Goal: Task Accomplishment & Management: Use online tool/utility

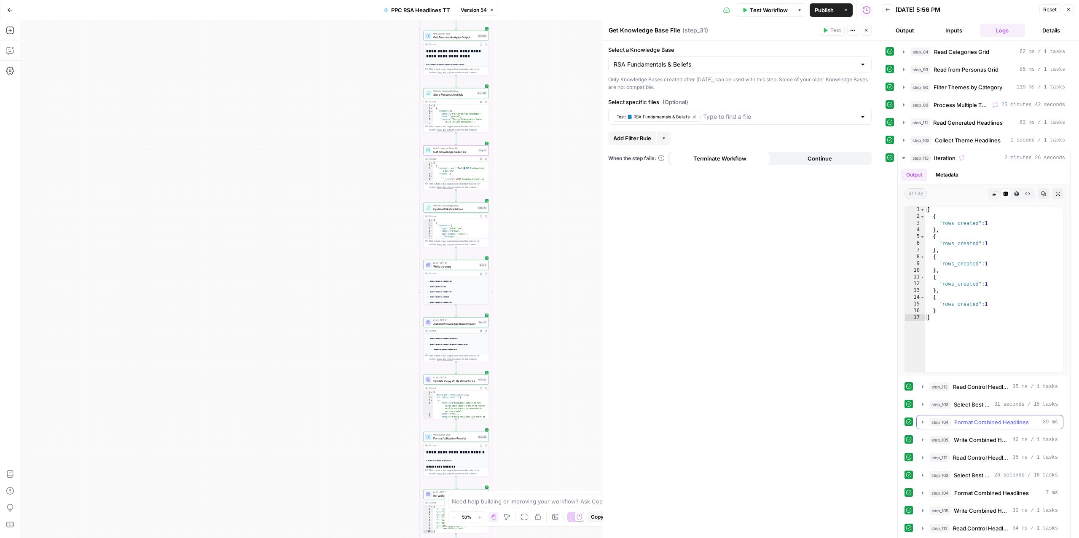
scroll to position [208, 0]
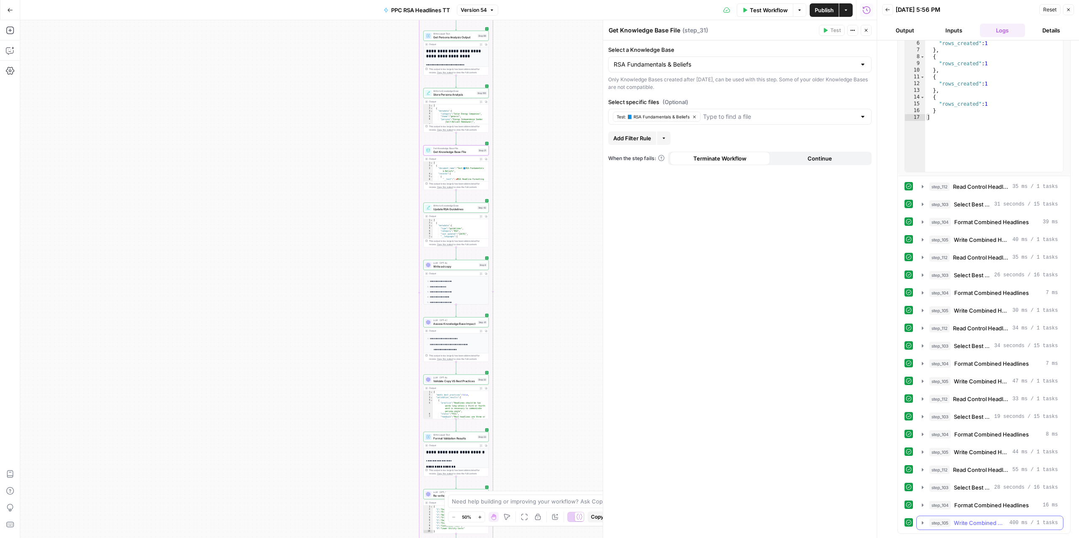
click at [963, 526] on span "Write Combined Headlines to Grid" at bounding box center [980, 523] width 52 height 8
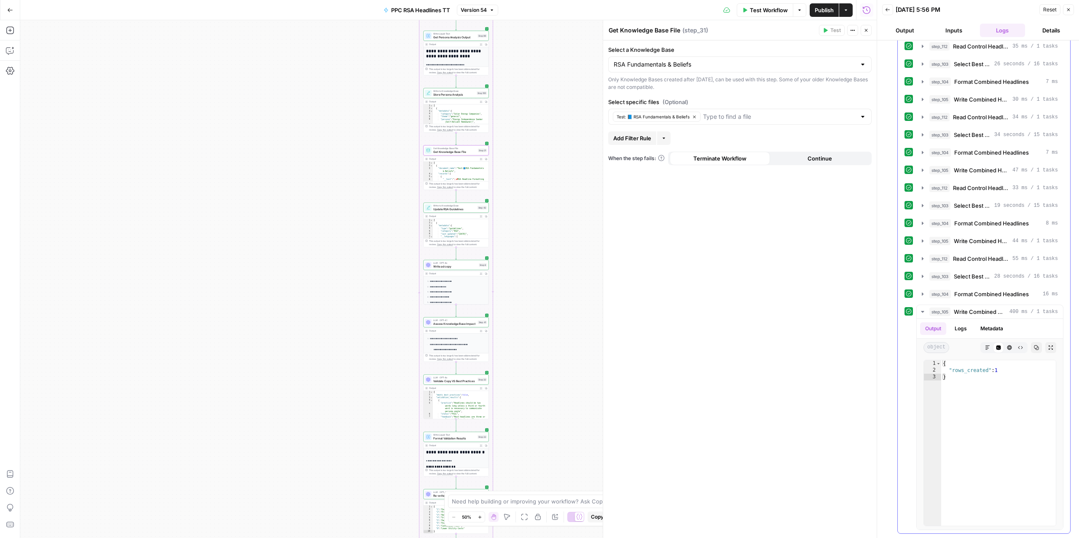
scroll to position [420, 0]
click at [967, 239] on span "Write Combined Headlines to Grid" at bounding box center [981, 241] width 55 height 8
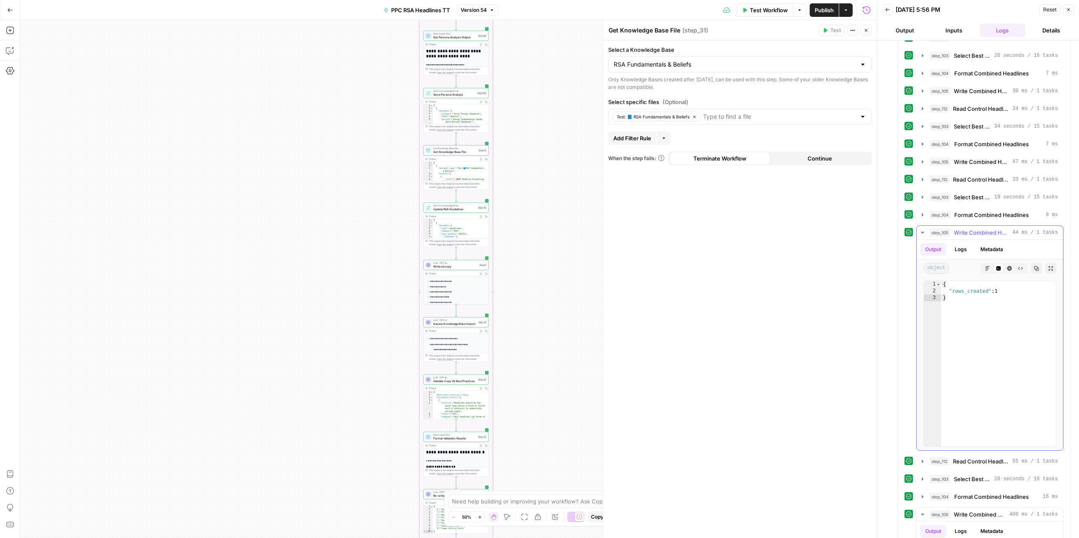
click at [967, 237] on span "Write Combined Headlines to Grid" at bounding box center [981, 232] width 55 height 8
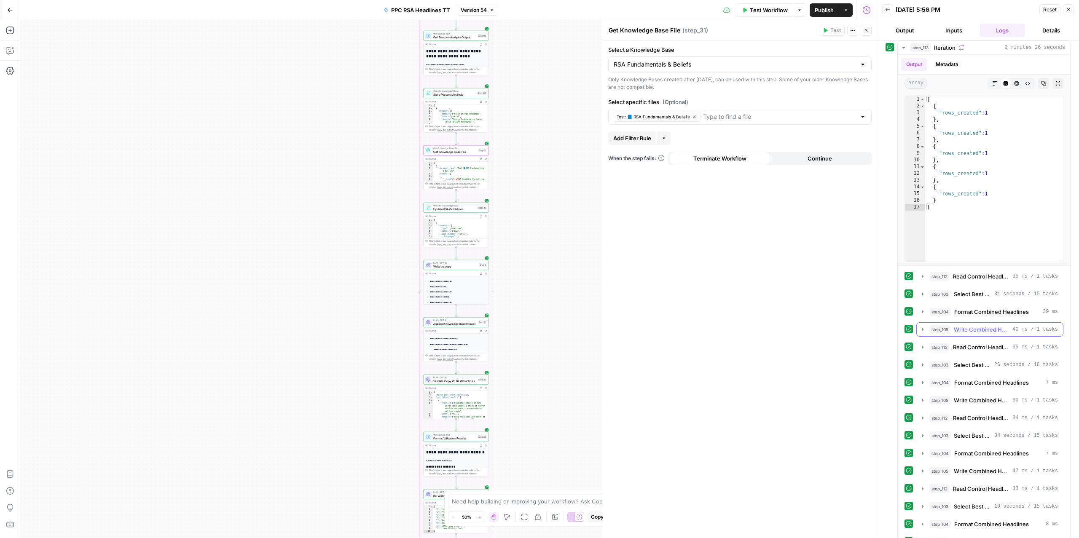
scroll to position [0, 0]
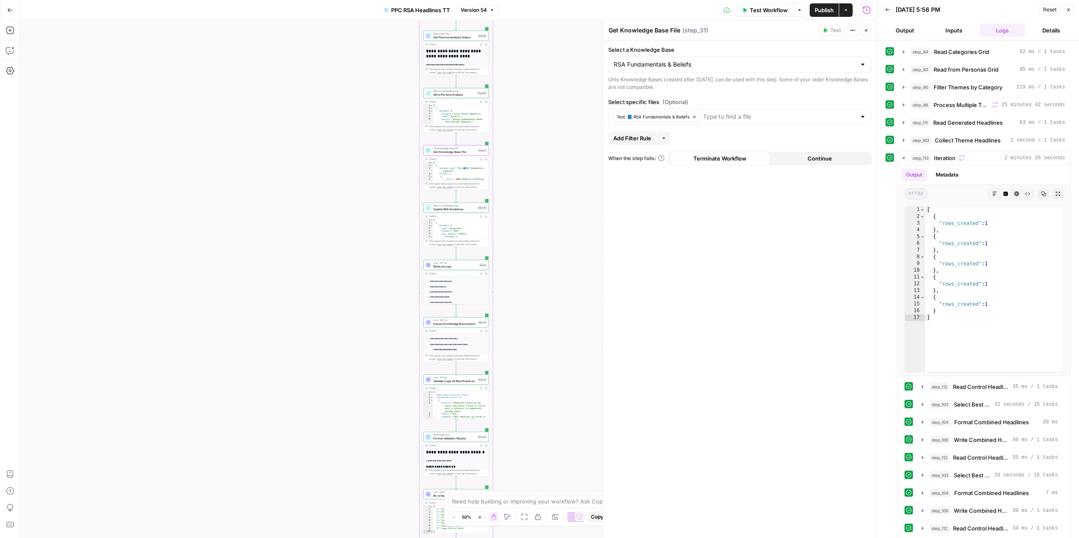
drag, startPoint x: 980, startPoint y: 155, endPoint x: 714, endPoint y: 220, distance: 274.1
click at [713, 218] on body "ConsumerAffairs New Home Browse Your Data Usage Settings Recent Grids Paid Sear…" at bounding box center [539, 269] width 1079 height 538
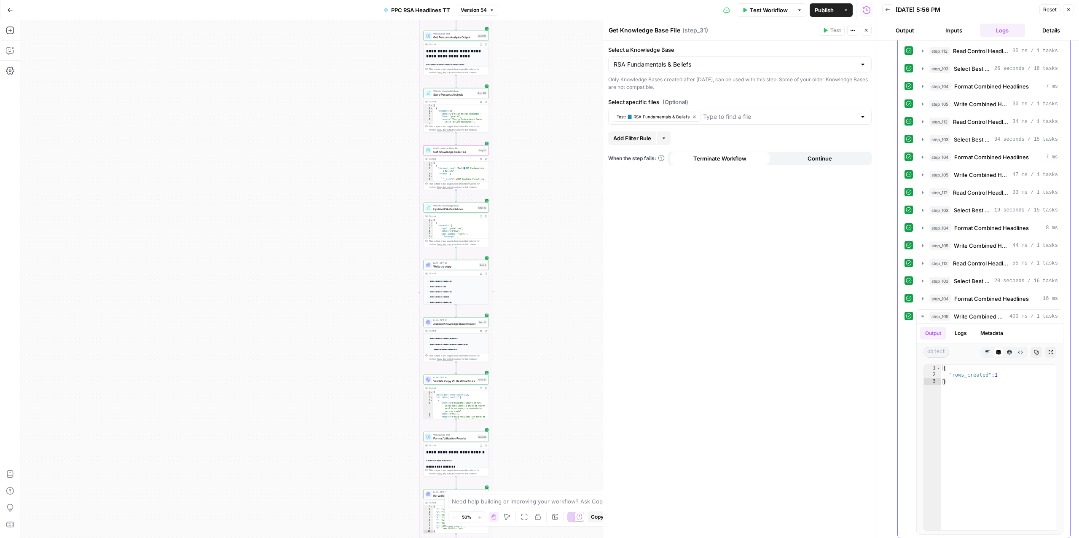
scroll to position [420, 0]
click at [969, 131] on span "Select Best Theme Headlines" at bounding box center [972, 135] width 37 height 8
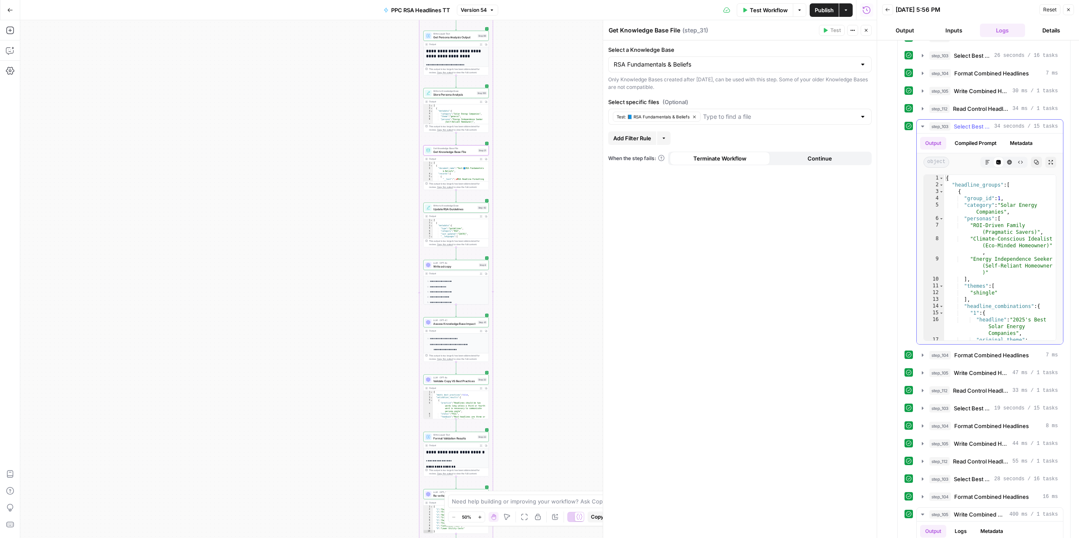
click at [971, 129] on span "Select Best Theme Headlines" at bounding box center [972, 126] width 37 height 8
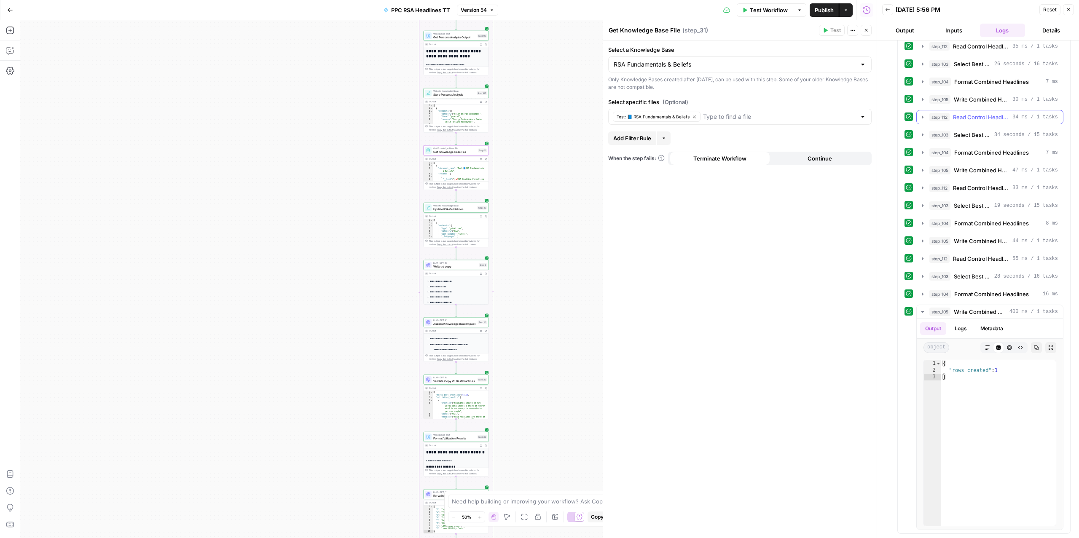
click at [972, 113] on span "Read Control Headlines" at bounding box center [981, 117] width 56 height 8
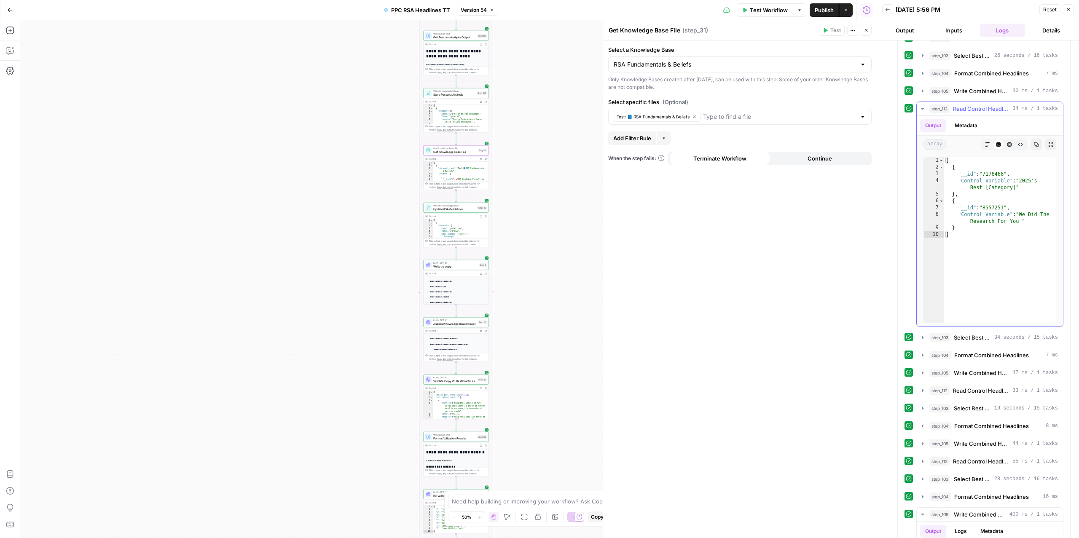
click at [972, 113] on span "Read Control Headlines" at bounding box center [981, 109] width 56 height 8
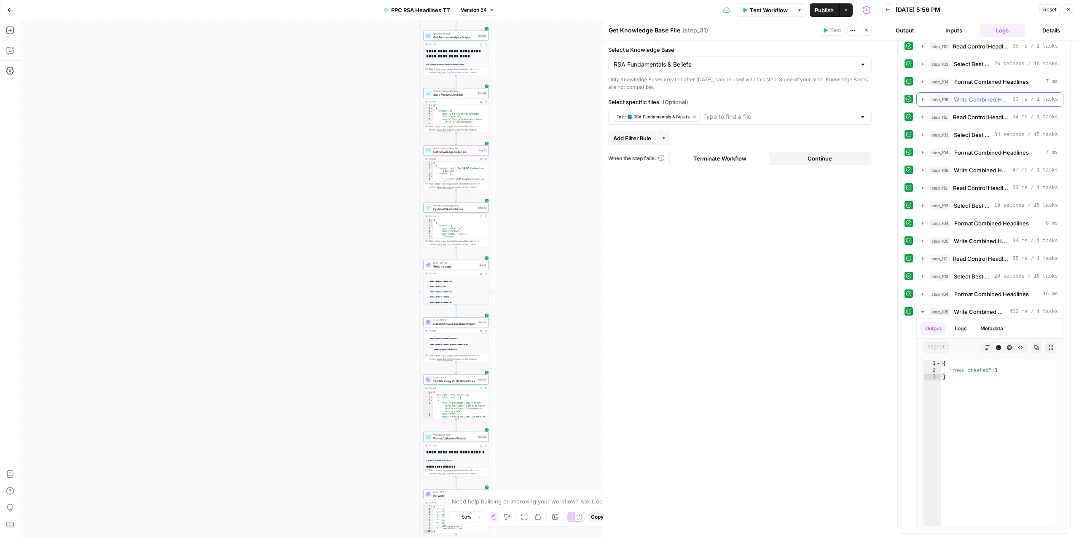
click at [966, 97] on span "Write Combined Headlines to Grid" at bounding box center [981, 99] width 55 height 8
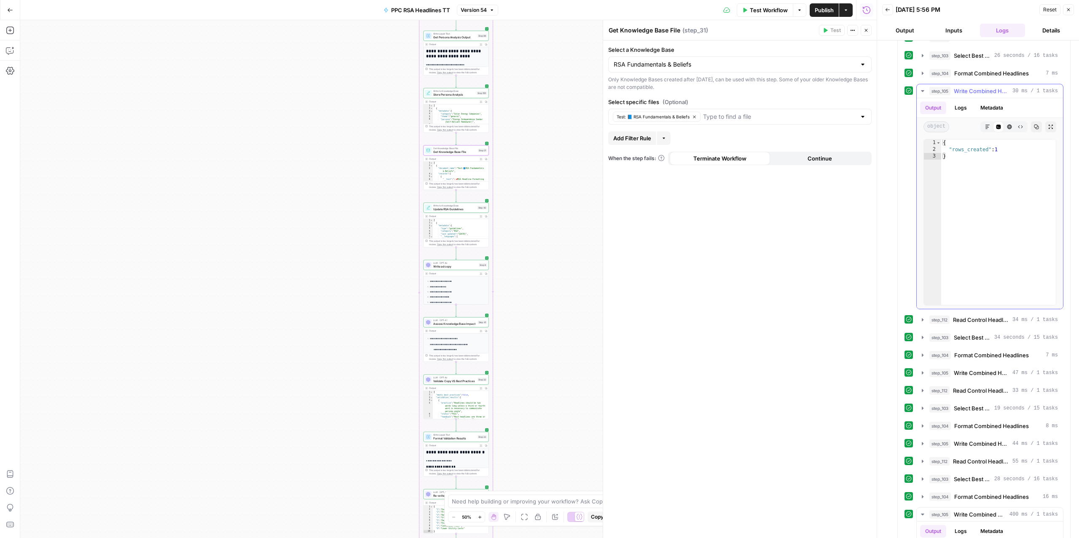
click at [966, 95] on span "Write Combined Headlines to Grid" at bounding box center [981, 91] width 55 height 8
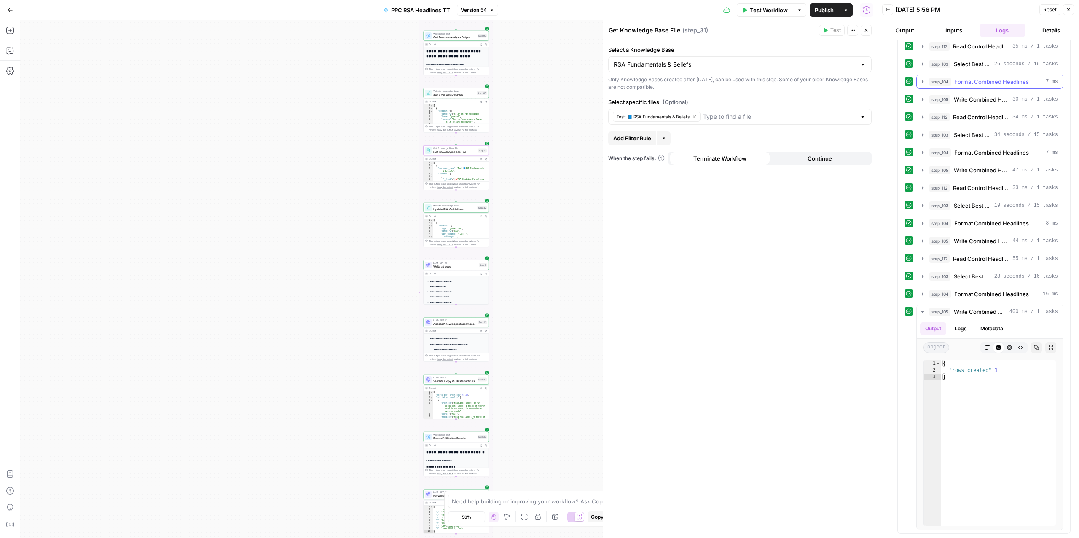
click at [973, 78] on span "Format Combined Headlines" at bounding box center [991, 82] width 75 height 8
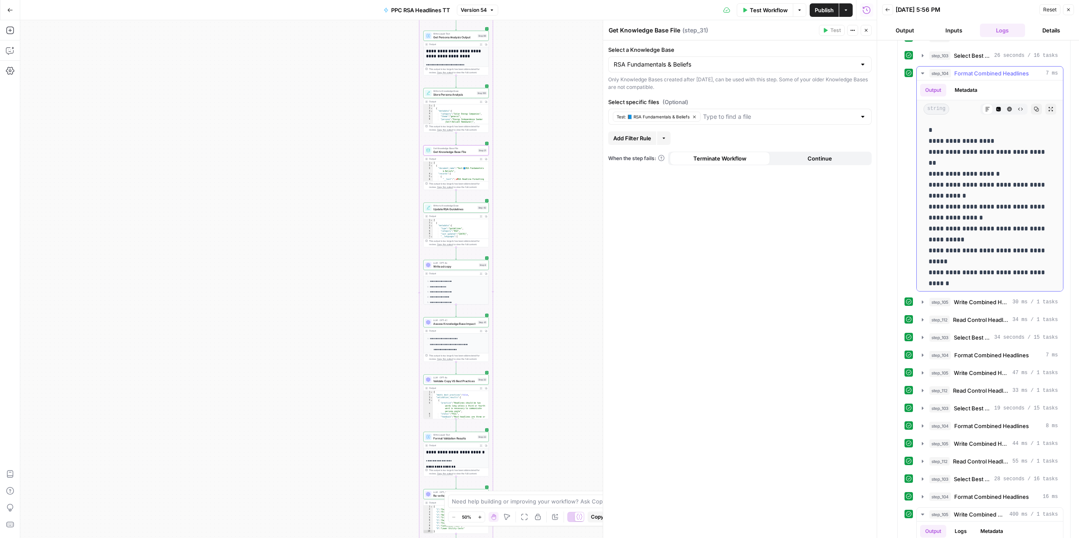
click at [973, 77] on span "Format Combined Headlines" at bounding box center [991, 73] width 75 height 8
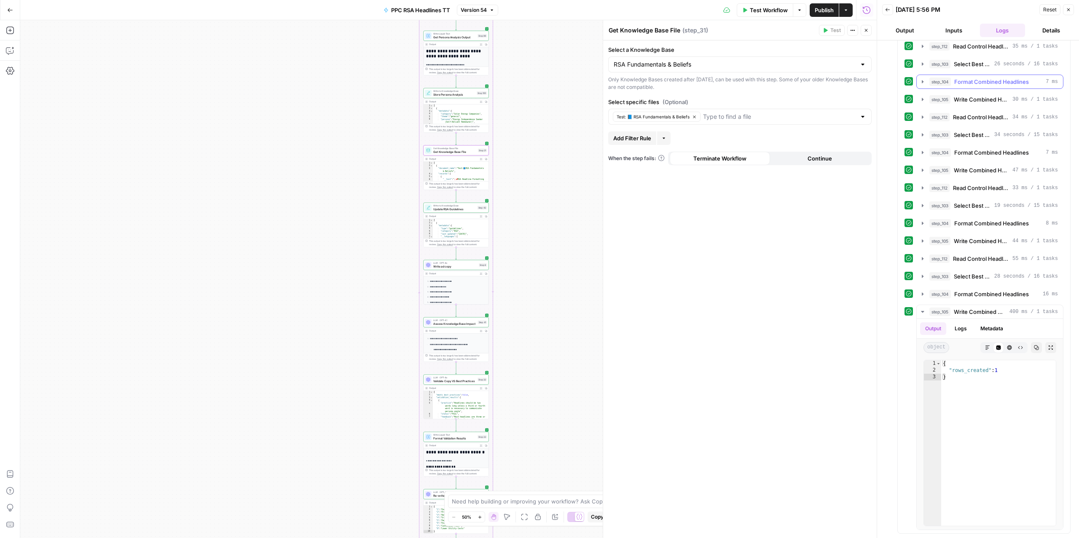
click at [973, 78] on span "Format Combined Headlines" at bounding box center [991, 82] width 75 height 8
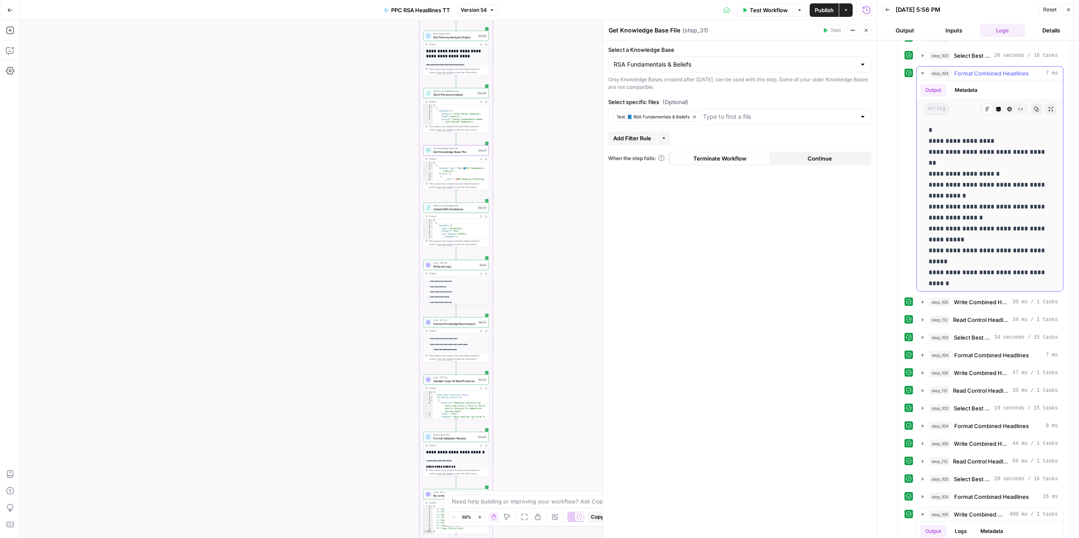
click at [973, 76] on span "Format Combined Headlines" at bounding box center [991, 73] width 75 height 8
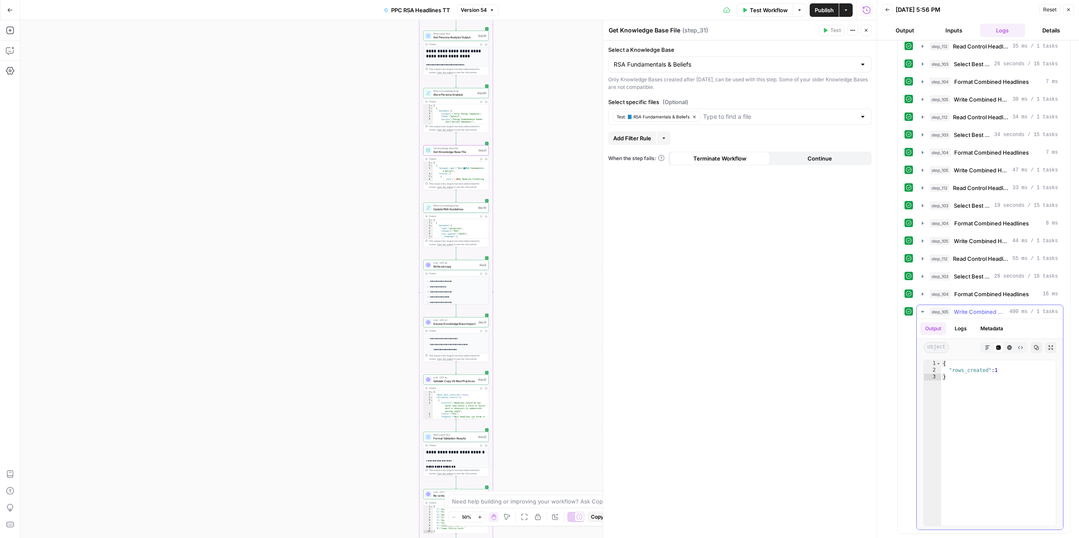
click at [971, 311] on span "Write Combined Headlines to Grid" at bounding box center [980, 312] width 52 height 8
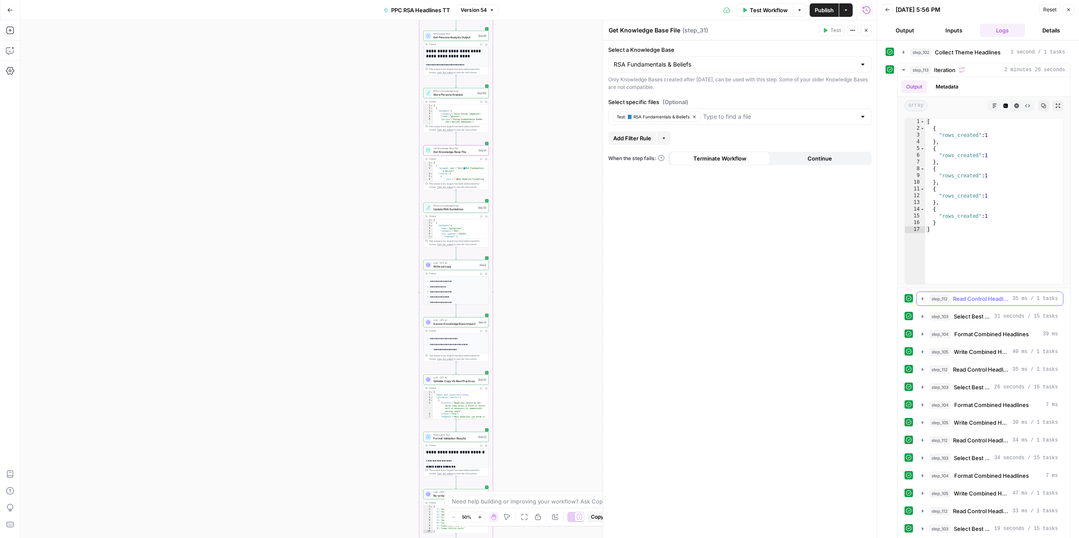
scroll to position [0, 0]
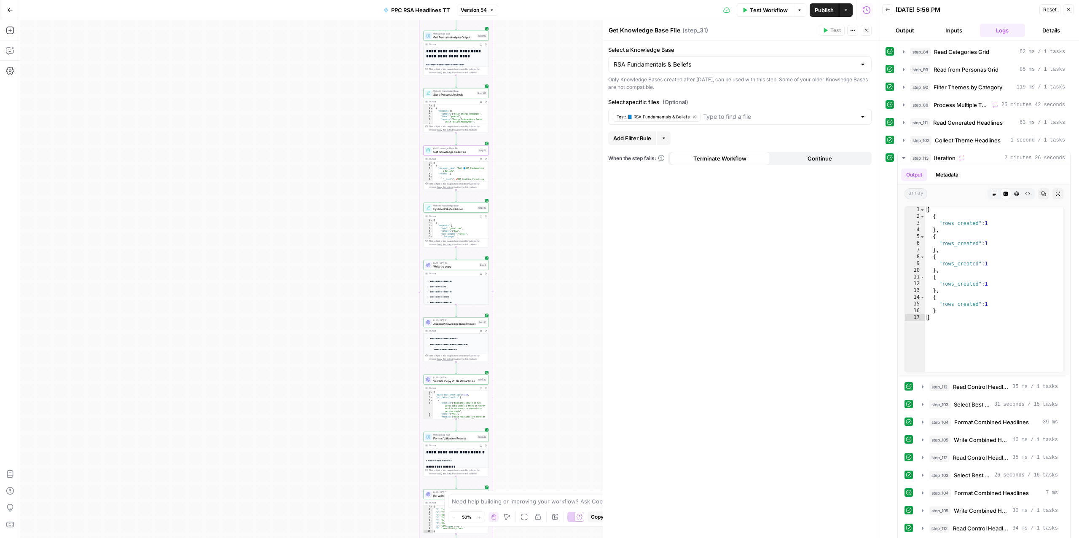
drag, startPoint x: 941, startPoint y: 161, endPoint x: 804, endPoint y: 287, distance: 186.2
click at [804, 287] on body "ConsumerAffairs New Home Browse Your Data Usage Settings Recent Grids Paid Sear…" at bounding box center [539, 269] width 1079 height 538
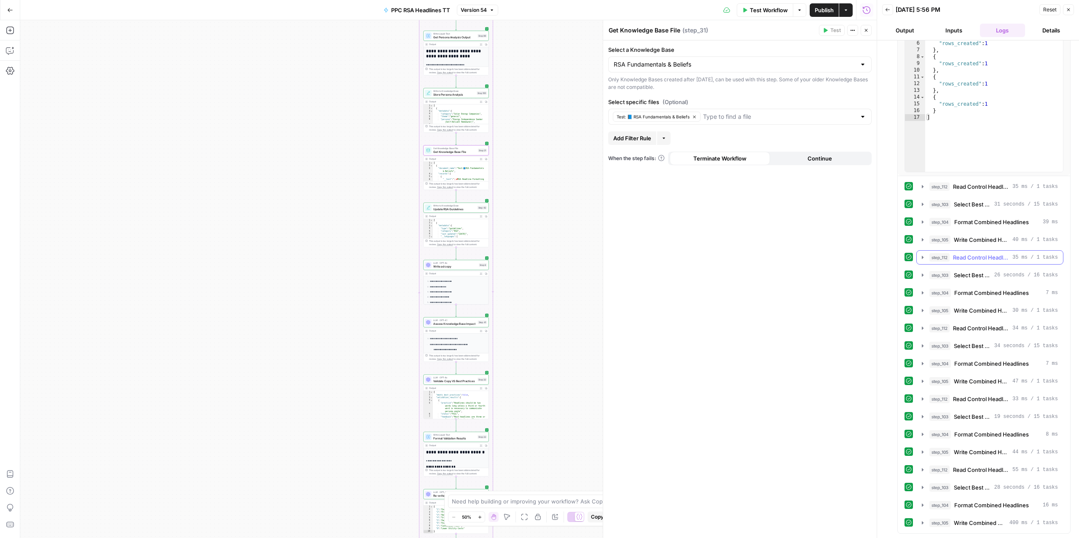
scroll to position [208, 0]
click at [970, 414] on span "Select Best Theme Headlines" at bounding box center [972, 417] width 37 height 8
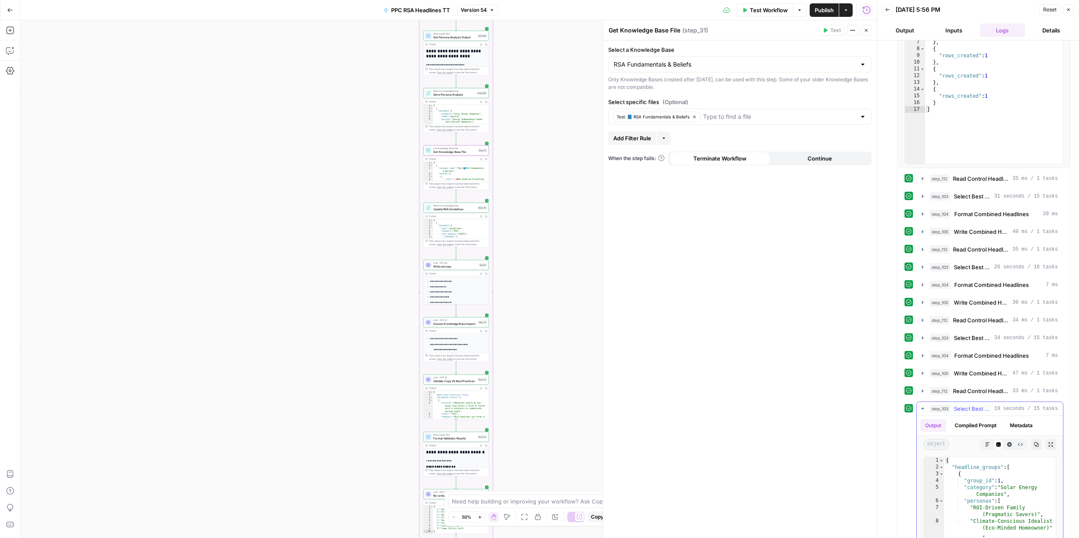
click at [975, 411] on span "Select Best Theme Headlines" at bounding box center [972, 409] width 37 height 8
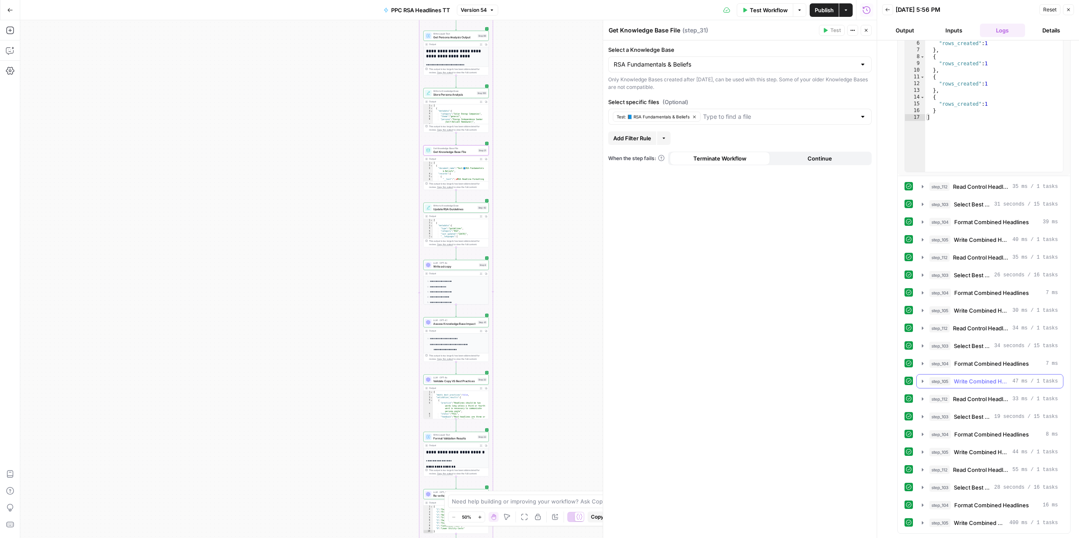
click at [972, 377] on span "Write Combined Headlines to Grid" at bounding box center [981, 381] width 55 height 8
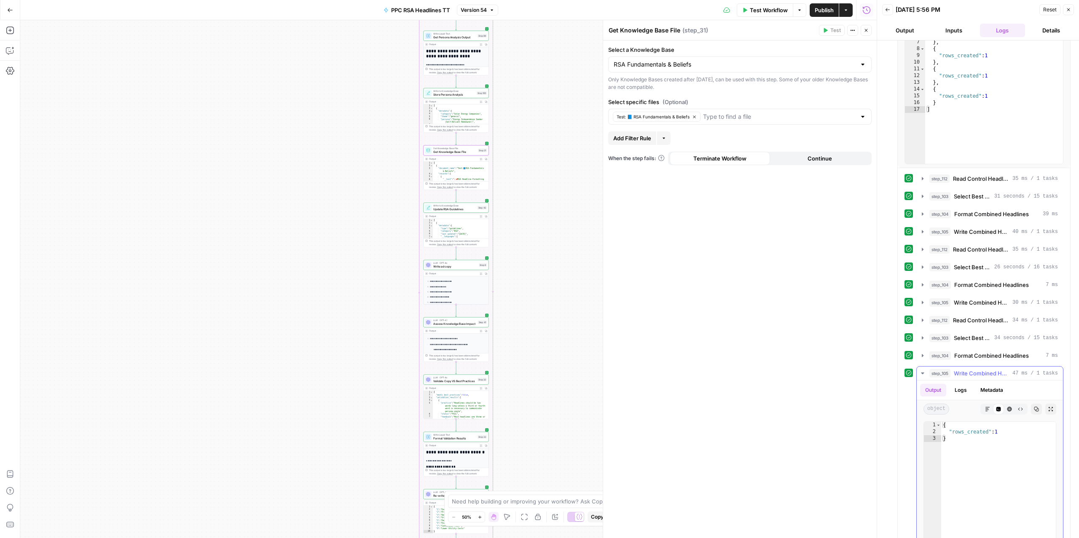
click at [972, 376] on span "Write Combined Headlines to Grid" at bounding box center [981, 373] width 55 height 8
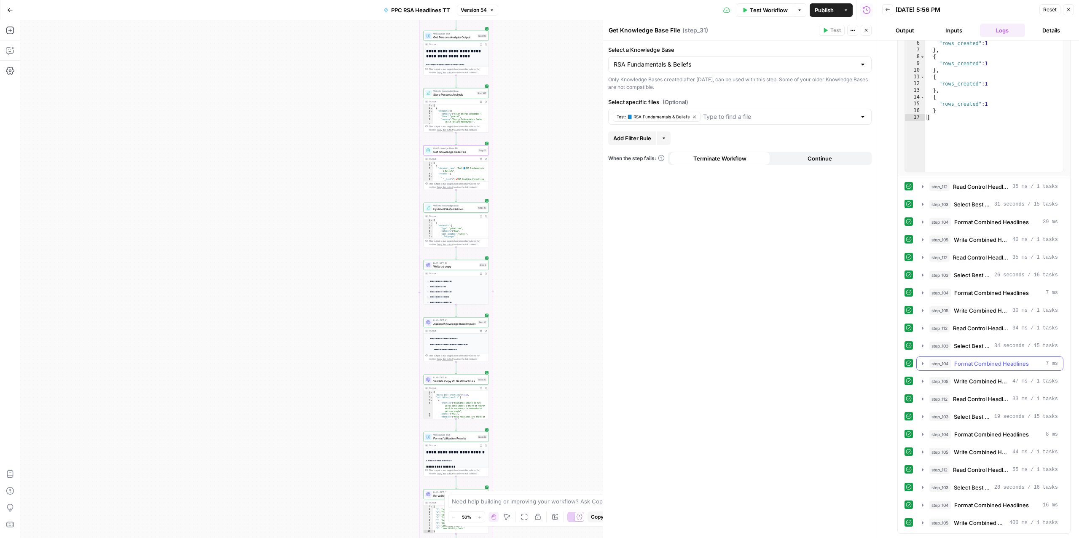
click at [971, 363] on span "Format Combined Headlines" at bounding box center [991, 364] width 75 height 8
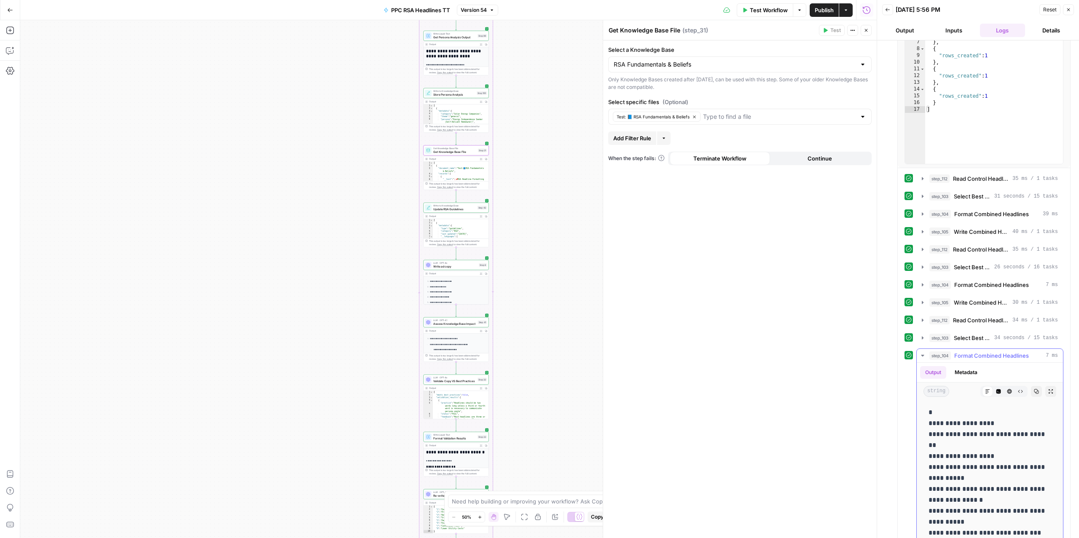
click at [970, 359] on span "Format Combined Headlines" at bounding box center [991, 356] width 75 height 8
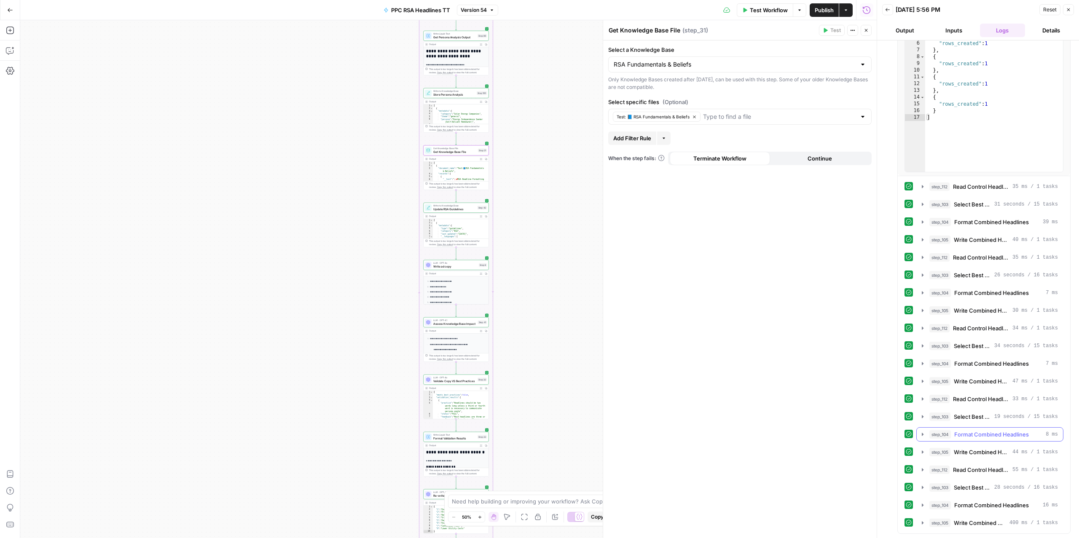
click at [970, 436] on span "Format Combined Headlines" at bounding box center [991, 434] width 75 height 8
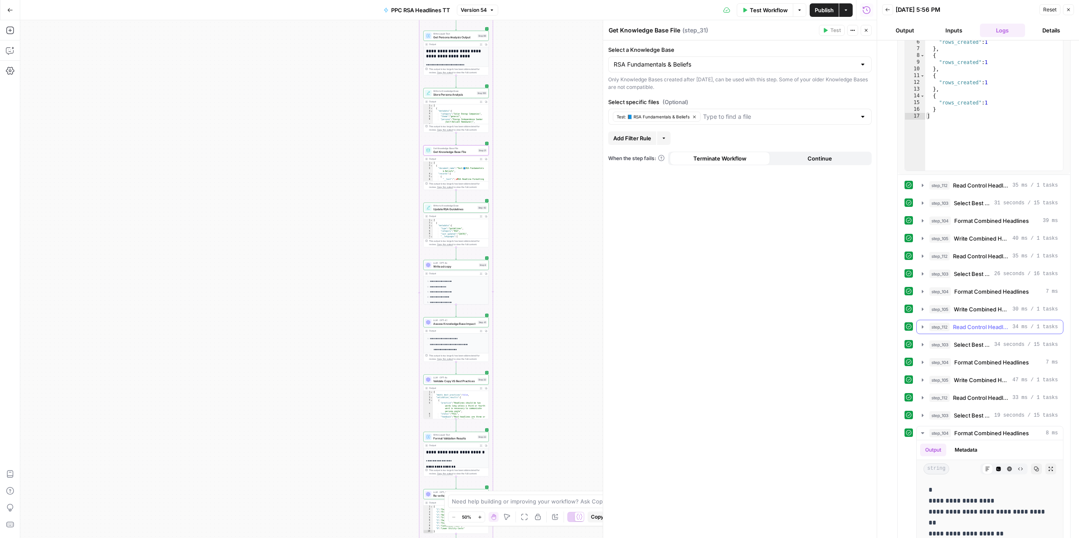
scroll to position [420, 0]
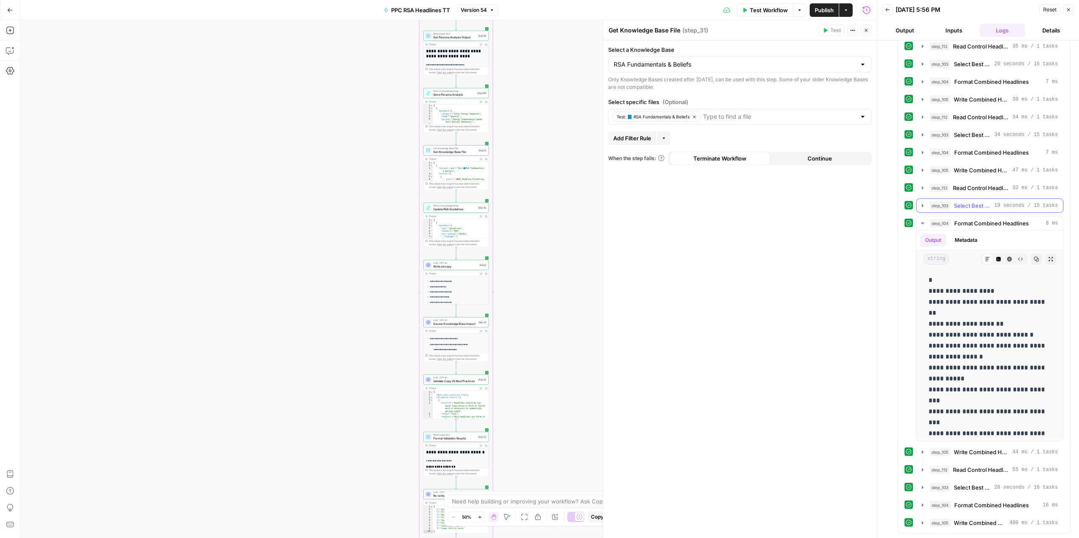
click at [960, 209] on button "step_103 Select Best Theme Headlines 19 seconds / 15 tasks" at bounding box center [990, 205] width 146 height 13
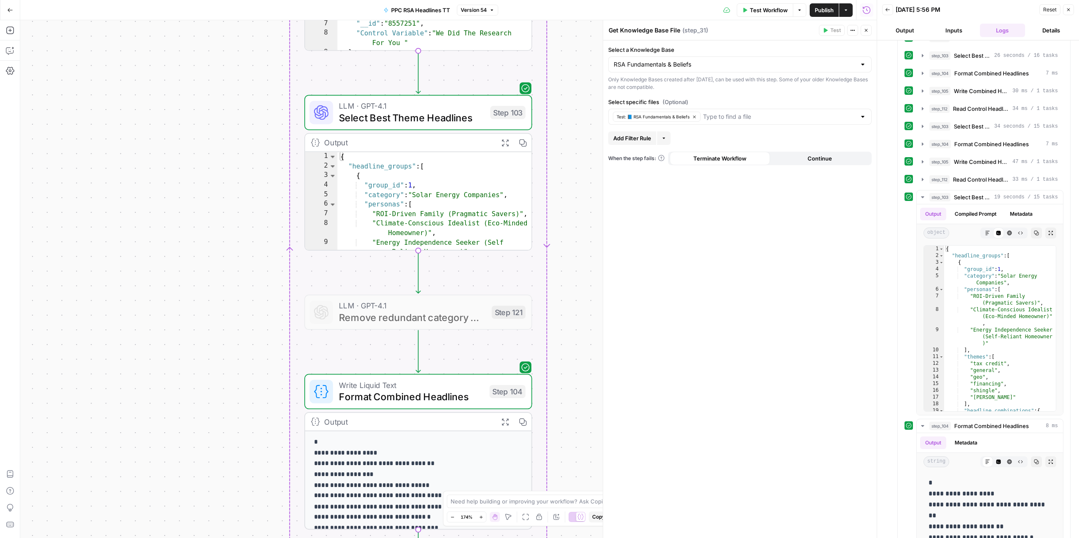
click at [408, 113] on span "Select Best Theme Headlines" at bounding box center [411, 117] width 145 height 15
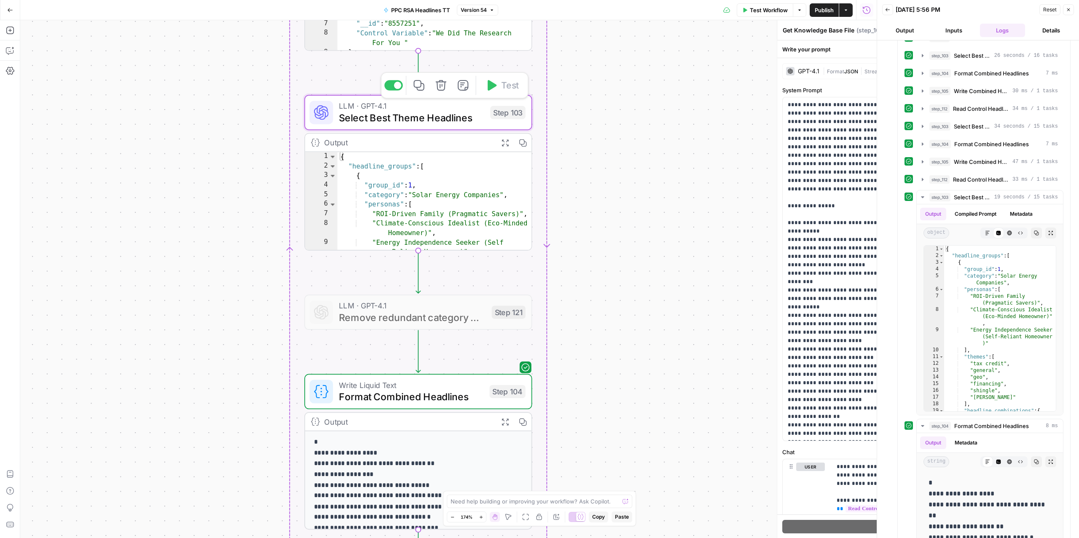
type textarea "Select Best Theme Headlines"
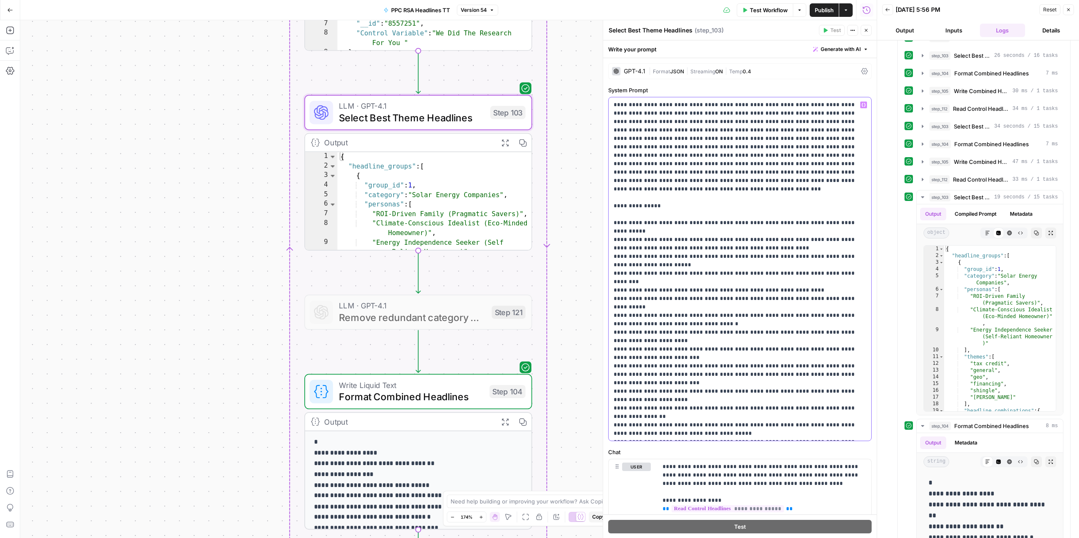
click at [656, 323] on p "**********" at bounding box center [740, 522] width 252 height 843
click at [865, 341] on p "**********" at bounding box center [740, 522] width 252 height 843
drag, startPoint x: 632, startPoint y: 351, endPoint x: 618, endPoint y: 351, distance: 13.9
click at [618, 351] on p "**********" at bounding box center [740, 535] width 252 height 868
click at [625, 370] on p "**********" at bounding box center [740, 535] width 252 height 868
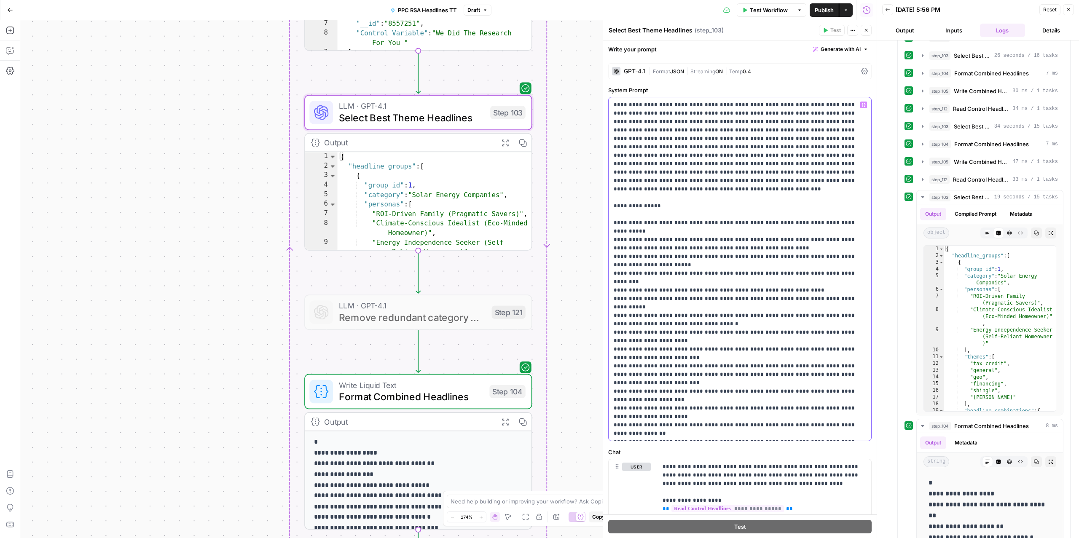
click at [646, 366] on p "**********" at bounding box center [740, 531] width 252 height 860
click at [708, 352] on p "**********" at bounding box center [740, 531] width 252 height 860
click at [713, 362] on p "**********" at bounding box center [740, 531] width 252 height 860
click at [715, 367] on p "**********" at bounding box center [740, 531] width 252 height 860
click at [740, 335] on p "**********" at bounding box center [740, 531] width 252 height 860
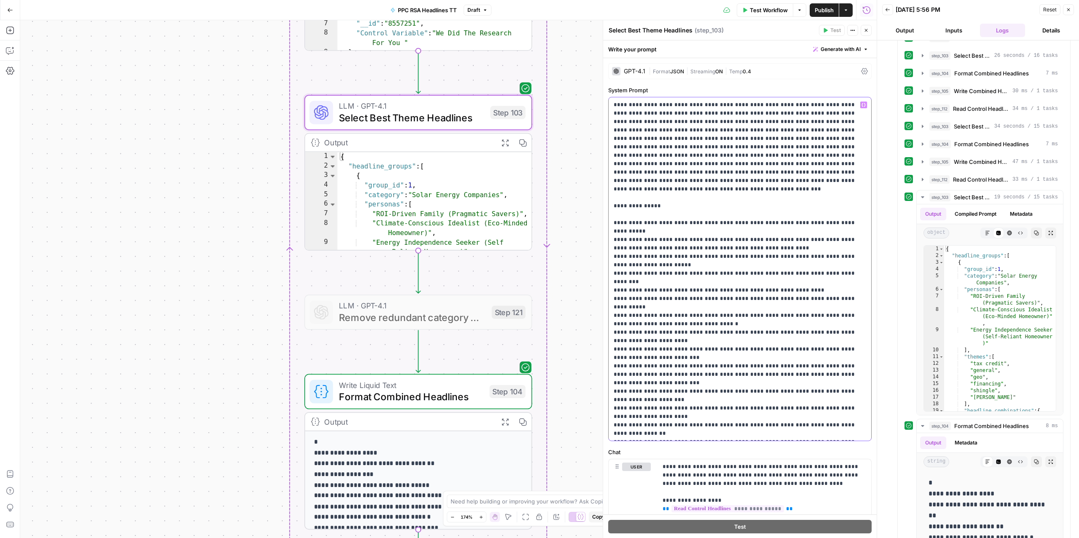
click at [741, 282] on p "**********" at bounding box center [740, 531] width 252 height 860
click at [741, 267] on p "**********" at bounding box center [740, 531] width 252 height 860
click at [698, 345] on p "**********" at bounding box center [740, 531] width 252 height 860
click at [709, 351] on p "**********" at bounding box center [740, 531] width 252 height 860
click at [731, 346] on p "**********" at bounding box center [740, 531] width 252 height 860
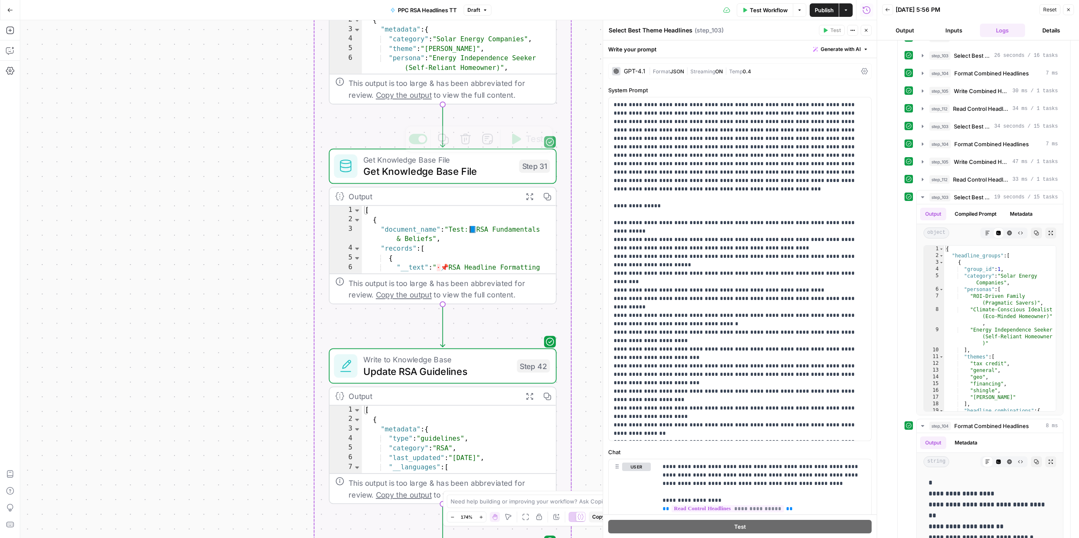
click at [414, 168] on span "Get Knowledge Base File" at bounding box center [438, 171] width 150 height 15
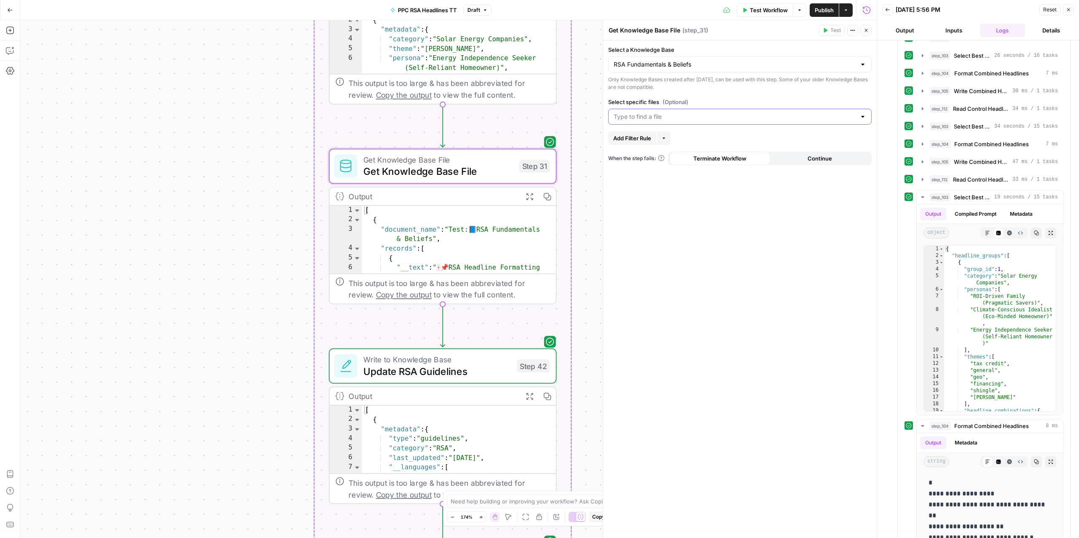
click at [679, 115] on input "Select specific files (Optional)" at bounding box center [735, 117] width 242 height 8
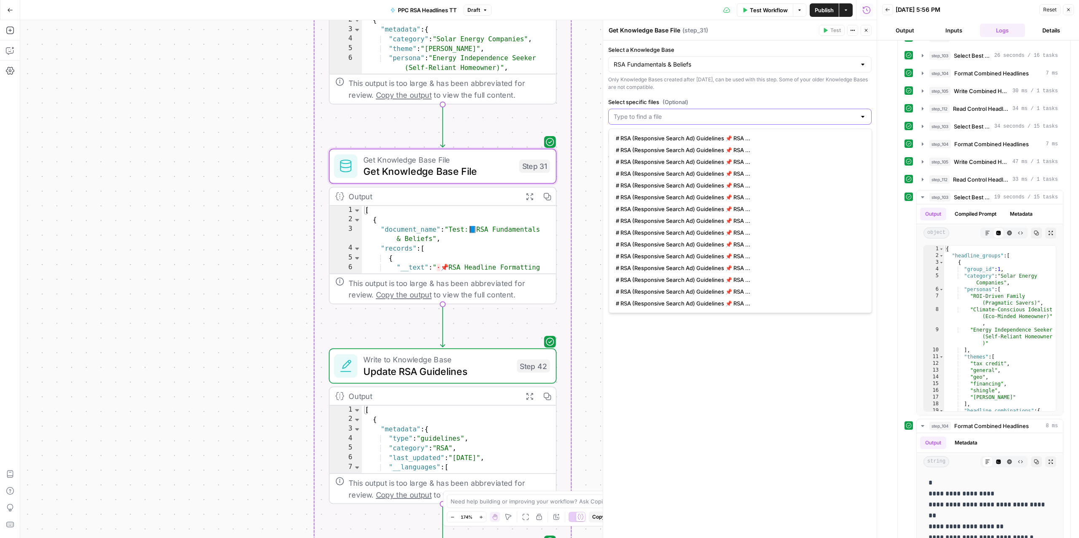
click at [690, 116] on input "Select specific files (Optional)" at bounding box center [735, 117] width 242 height 8
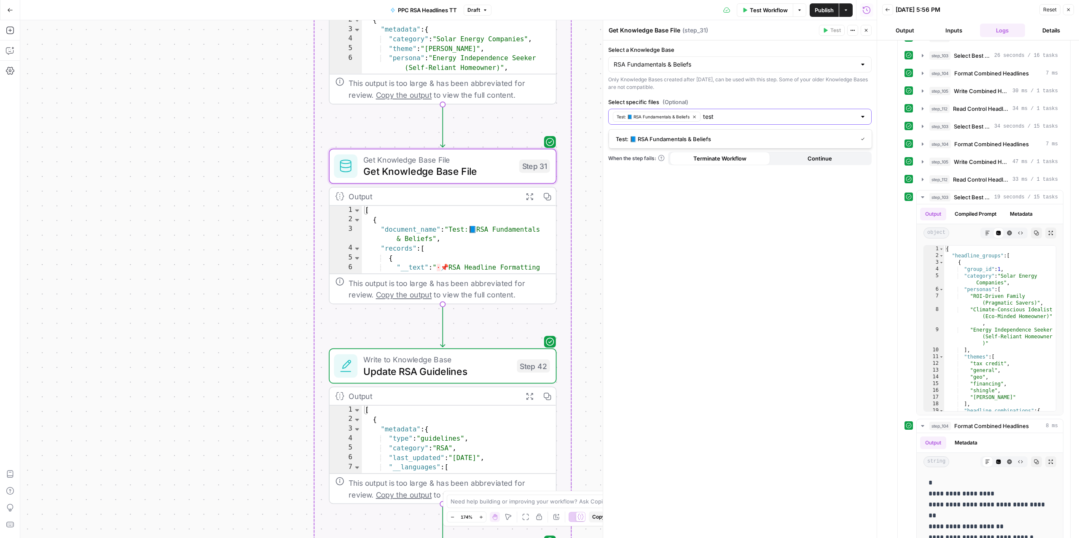
type input "test"
click at [686, 137] on span "Test: 📘 RSA Fundamentals & Beliefs" at bounding box center [735, 139] width 238 height 8
click at [632, 141] on span "Test: 📘 RSA Fundamentals & Beliefs" at bounding box center [739, 138] width 246 height 8
click at [695, 322] on div "Select a Knowledge Base RSA Fundamentals & Beliefs Only Knowledge Bases created…" at bounding box center [740, 289] width 274 height 498
click at [758, 10] on span "Test Workflow" at bounding box center [769, 10] width 38 height 8
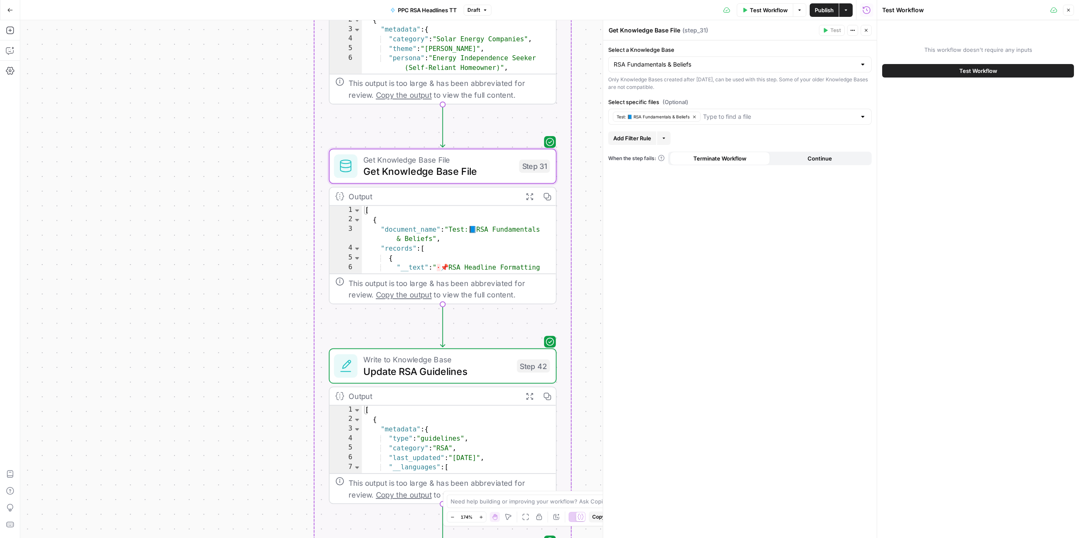
click at [952, 78] on div "Test Workflow" at bounding box center [978, 71] width 192 height 24
click at [949, 73] on button "Test Workflow" at bounding box center [978, 70] width 192 height 13
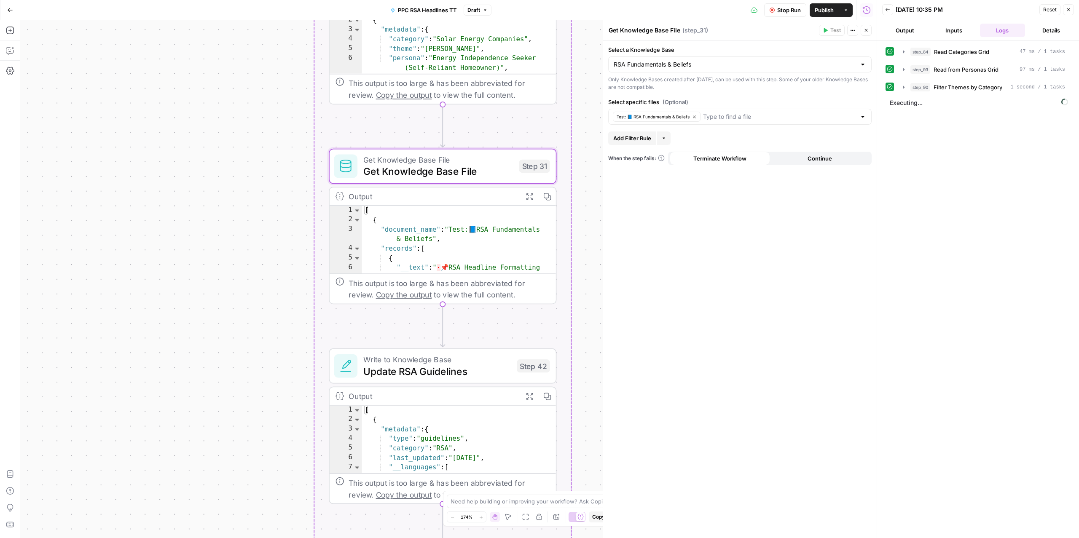
click at [774, 12] on button "Stop Run" at bounding box center [785, 9] width 42 height 13
click at [766, 12] on span "Test Workflow" at bounding box center [769, 10] width 38 height 8
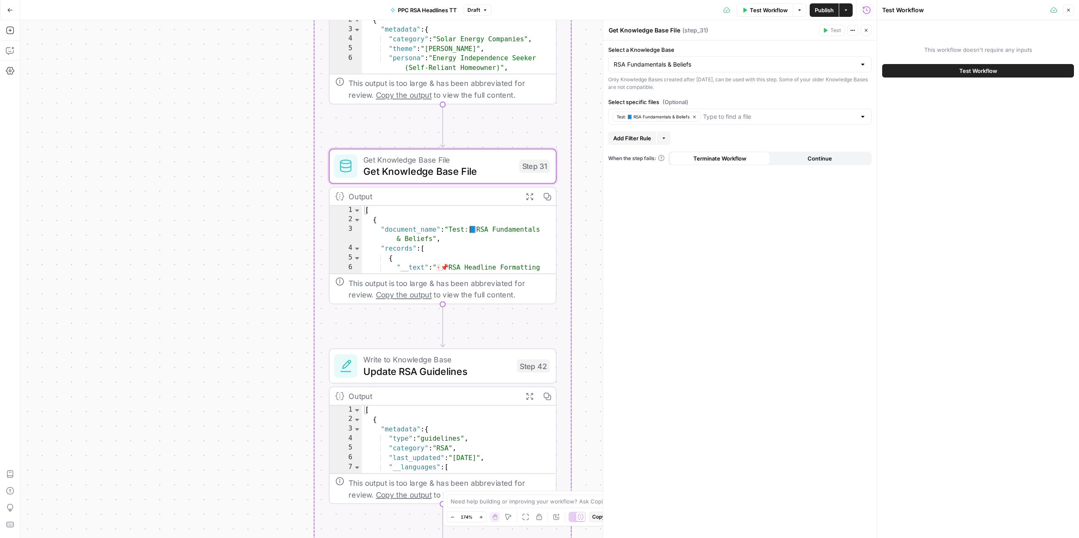
click at [943, 73] on button "Test Workflow" at bounding box center [978, 70] width 192 height 13
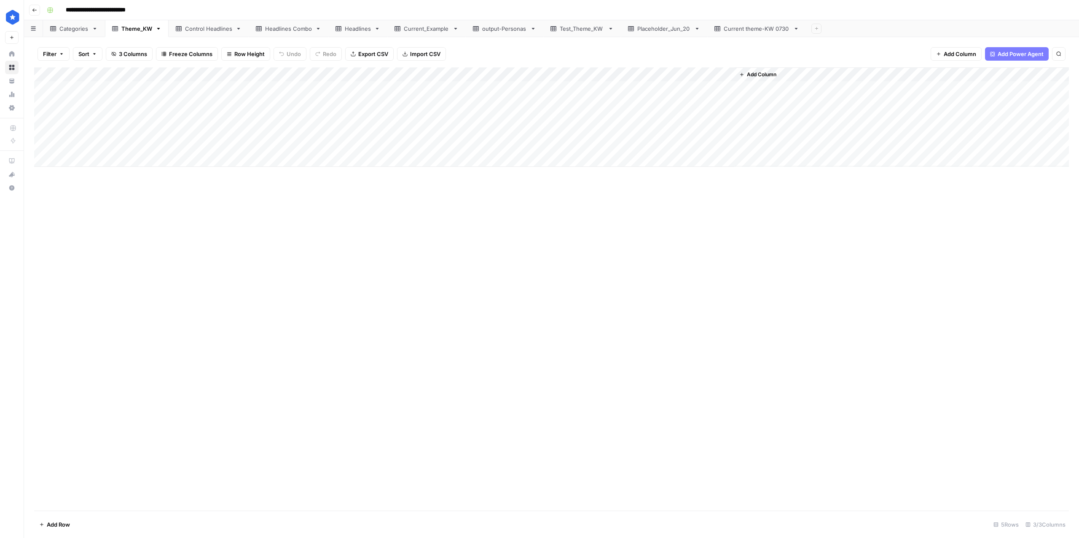
click at [283, 31] on div "Headlines Combo" at bounding box center [288, 28] width 47 height 8
click at [358, 31] on div "Headlines" at bounding box center [358, 28] width 26 height 8
click at [280, 29] on div "Headlines Combo" at bounding box center [288, 28] width 47 height 8
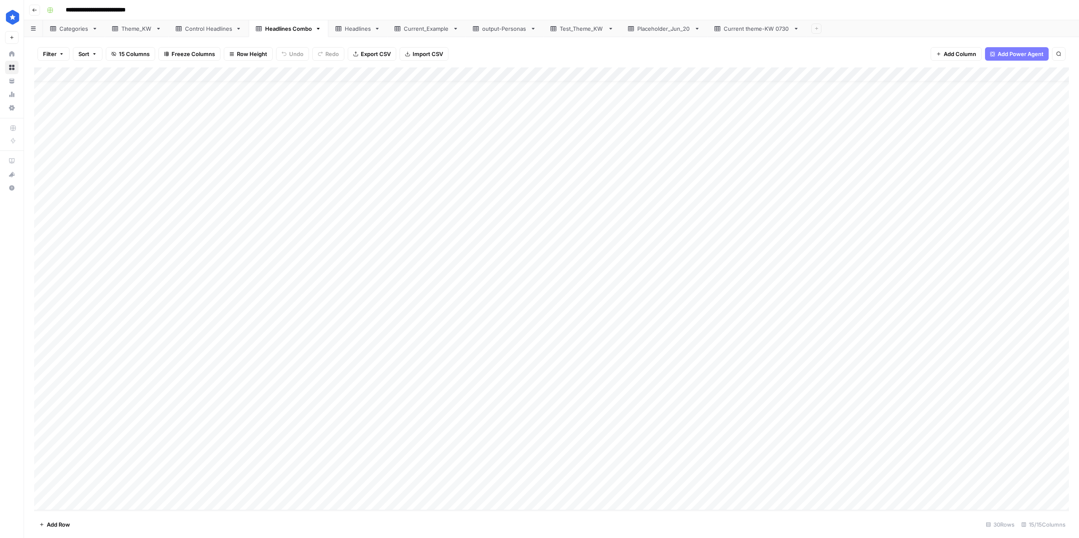
drag, startPoint x: 61, startPoint y: 433, endPoint x: 99, endPoint y: 538, distance: 111.9
click at [99, 538] on div "Filter Sort 15 Columns Freeze Columns Row Height Undo Redo Export CSV Import CS…" at bounding box center [551, 287] width 1055 height 501
click at [127, 35] on link "Theme_KW" at bounding box center [137, 28] width 64 height 17
click at [38, 91] on div "Add Column" at bounding box center [551, 116] width 1035 height 99
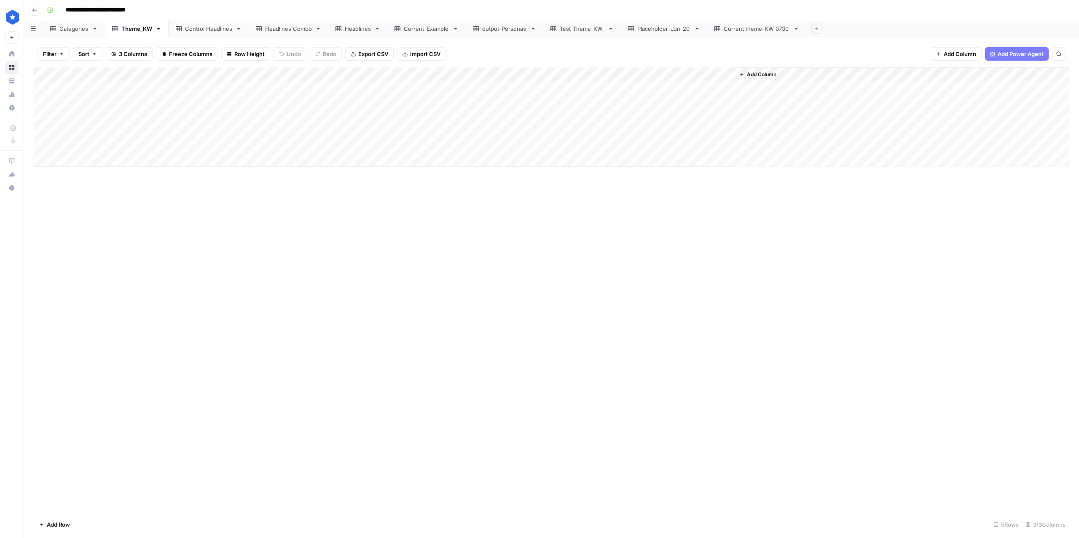
click at [40, 89] on div "Add Column" at bounding box center [551, 116] width 1035 height 99
click at [40, 102] on div "Add Column" at bounding box center [551, 116] width 1035 height 99
click at [40, 118] on div "Add Column" at bounding box center [551, 116] width 1035 height 99
click at [42, 135] on div "Add Column" at bounding box center [551, 116] width 1035 height 99
click at [42, 147] on div "Add Column" at bounding box center [551, 116] width 1035 height 99
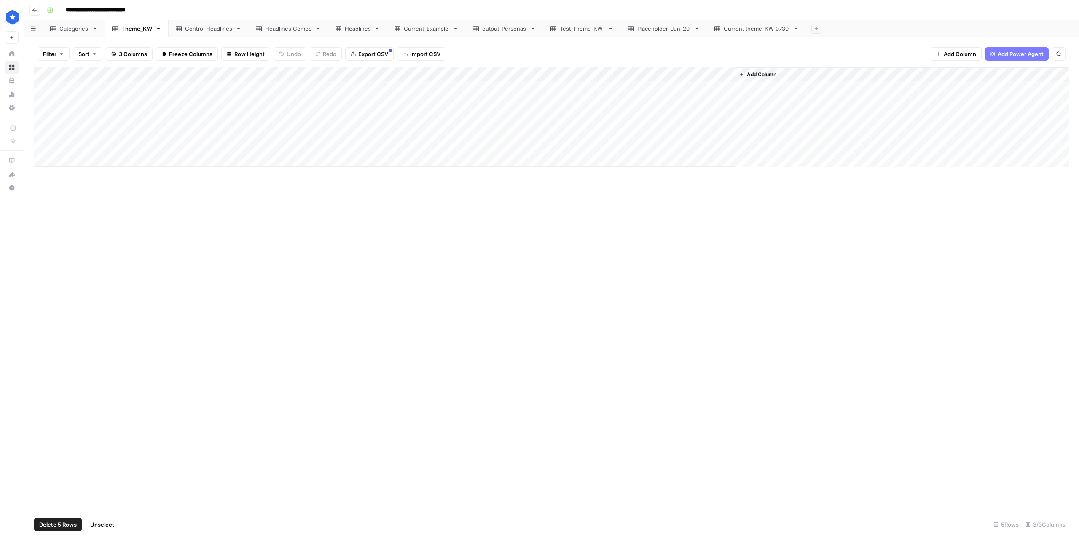
click at [52, 528] on span "Delete 5 Rows" at bounding box center [58, 525] width 38 height 8
click at [505, 99] on span "Delete" at bounding box center [509, 97] width 18 height 8
click at [756, 35] on link "Current theme-KW 0730" at bounding box center [756, 28] width 99 height 17
drag, startPoint x: 80, startPoint y: 430, endPoint x: 205, endPoint y: 488, distance: 137.9
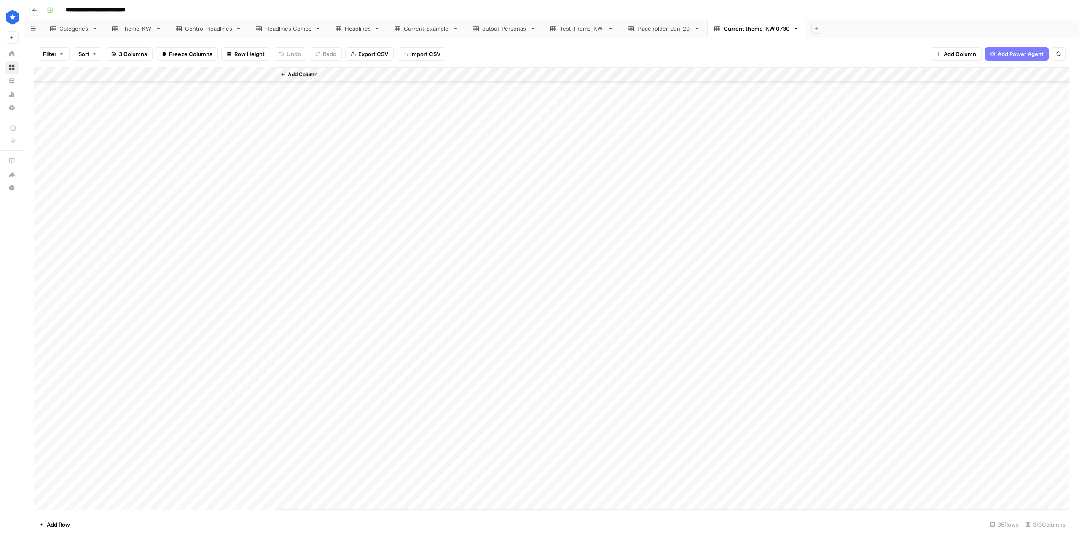
click at [205, 488] on div "Add Column" at bounding box center [551, 288] width 1035 height 443
click at [359, 28] on div "Headlines" at bounding box center [358, 28] width 26 height 8
click at [142, 28] on div "Theme_KW" at bounding box center [136, 28] width 31 height 8
click at [765, 25] on div "Current theme-KW 0730" at bounding box center [757, 28] width 66 height 8
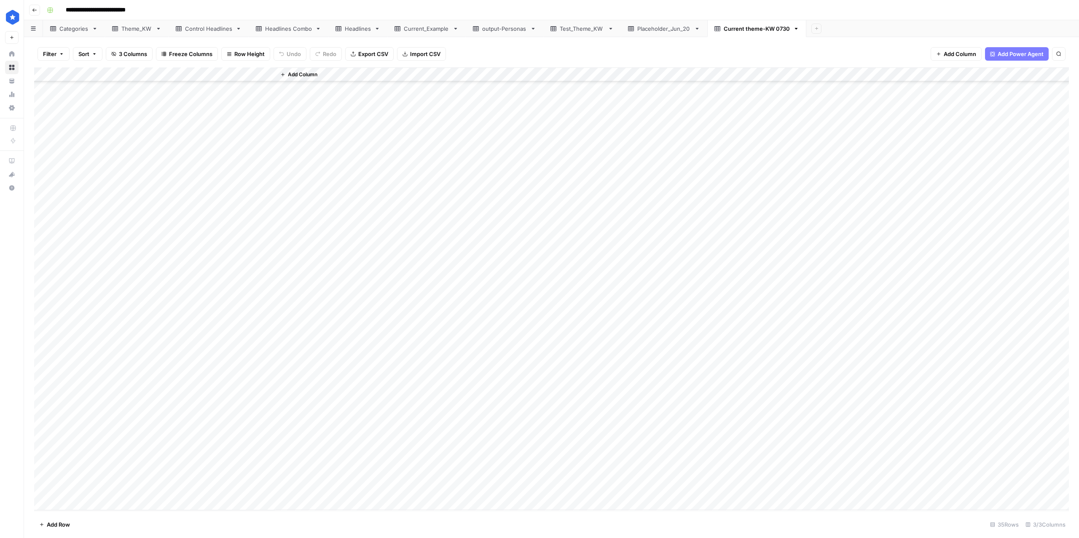
drag, startPoint x: 60, startPoint y: 437, endPoint x: 231, endPoint y: 524, distance: 191.2
click at [231, 524] on div "Filter Sort 3 Columns Freeze Columns Row Height Undo Redo Export CSV Import CSV…" at bounding box center [551, 287] width 1055 height 501
click at [138, 23] on link "Theme_KW" at bounding box center [137, 28] width 64 height 17
click at [77, 91] on div "Add Column" at bounding box center [551, 81] width 1035 height 28
click at [83, 147] on div "Add Column" at bounding box center [551, 288] width 1035 height 443
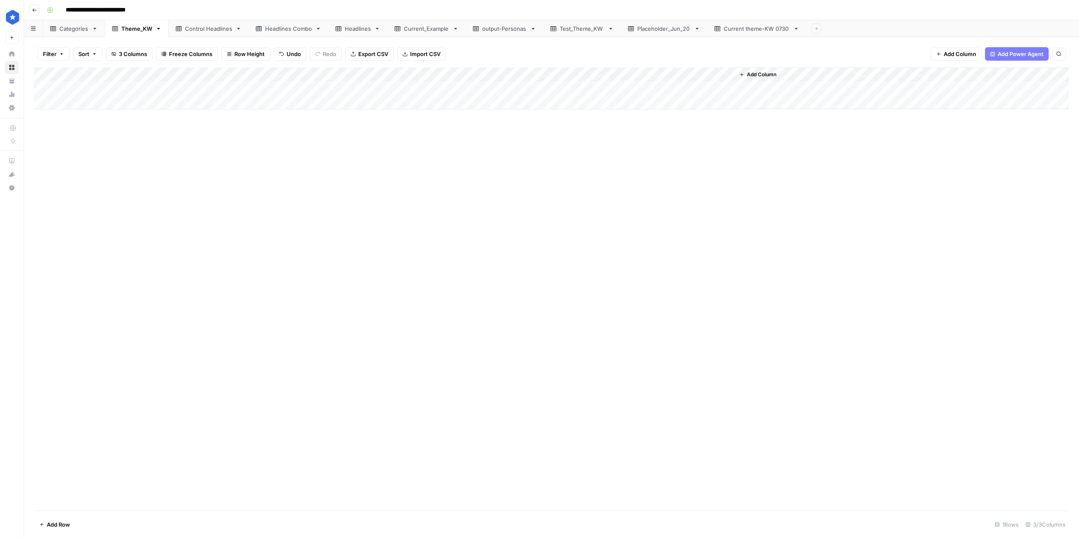
click at [77, 161] on div "Add Column" at bounding box center [551, 288] width 1035 height 443
click at [41, 80] on div "Add Column" at bounding box center [551, 88] width 1035 height 42
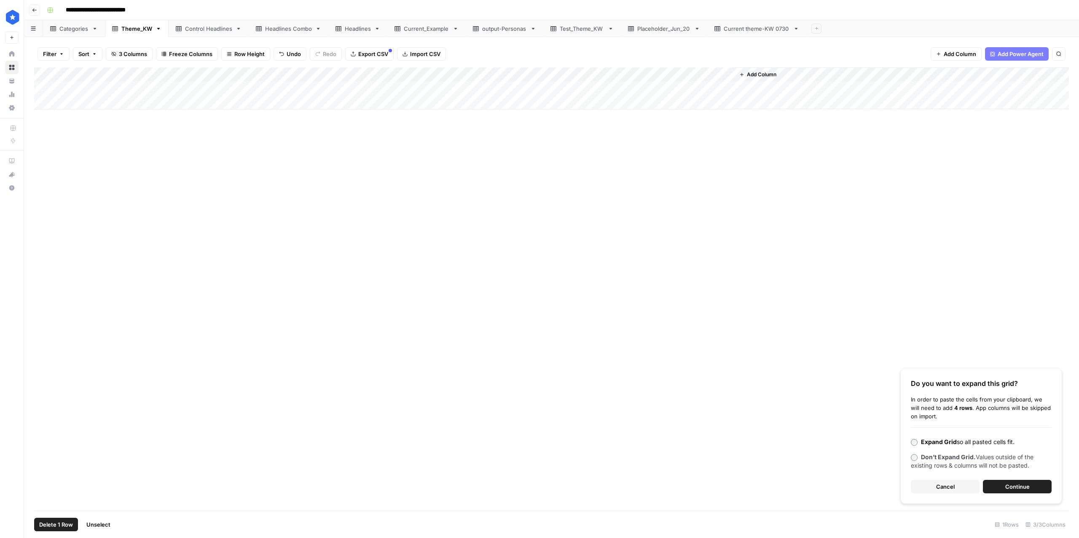
click at [1025, 485] on span "Continue" at bounding box center [1017, 487] width 24 height 8
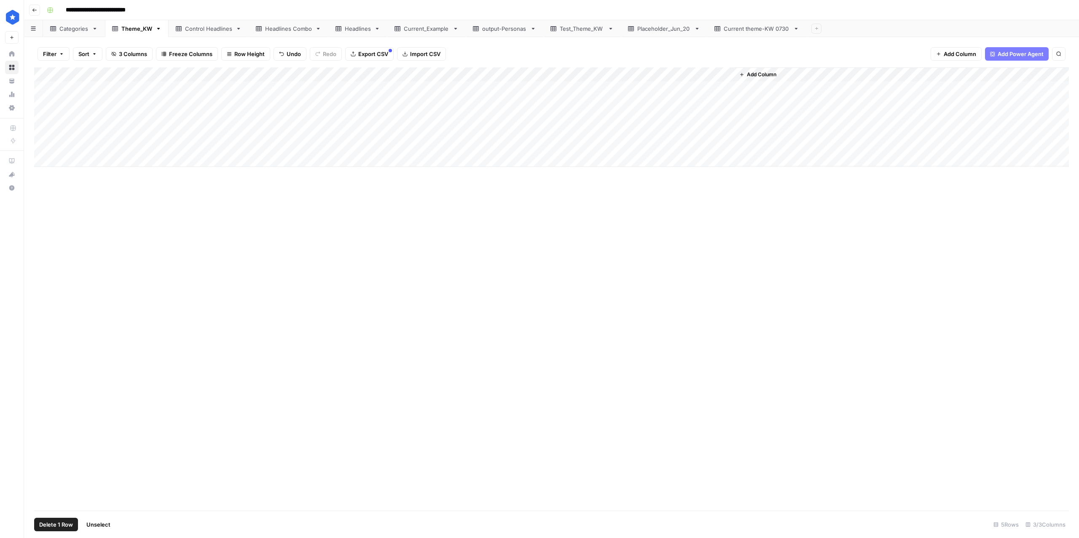
click at [349, 33] on link "Headlines" at bounding box center [357, 28] width 59 height 17
